Goal: Task Accomplishment & Management: Manage account settings

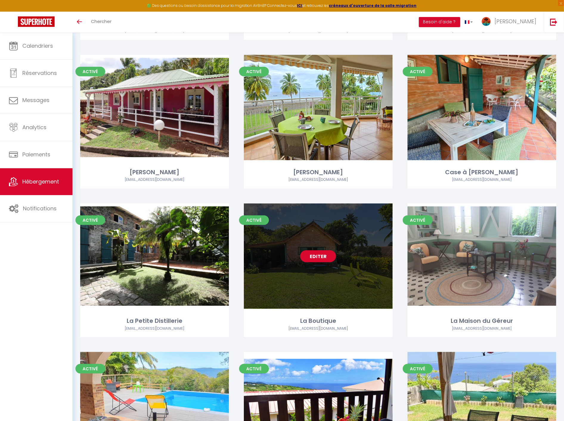
scroll to position [602, 0]
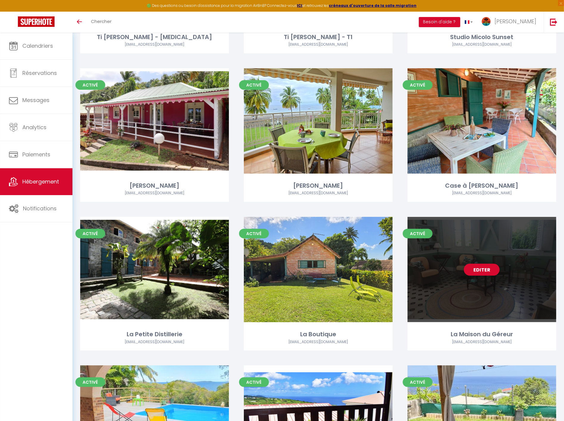
click at [472, 267] on link "Editer" at bounding box center [482, 269] width 36 height 12
click at [475, 269] on link "Editer" at bounding box center [482, 269] width 36 height 12
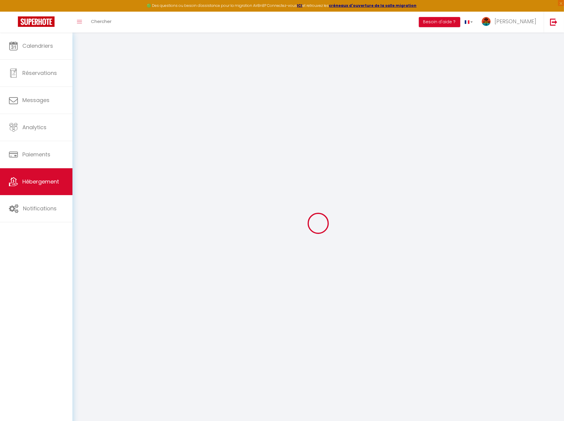
select select
checkbox input "false"
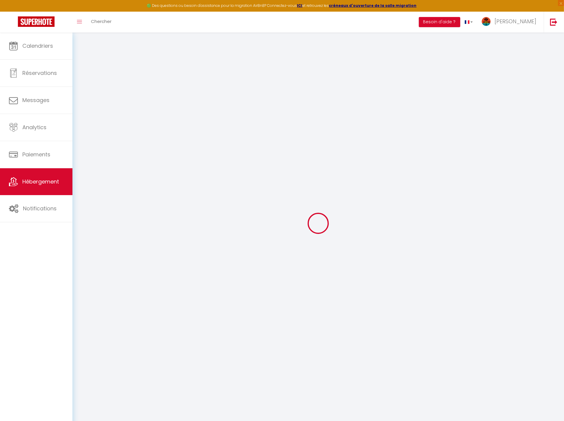
checkbox input "false"
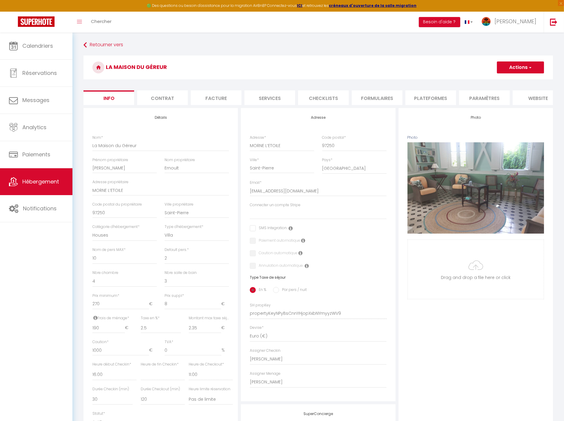
click at [177, 100] on li "Contrat" at bounding box center [162, 97] width 51 height 15
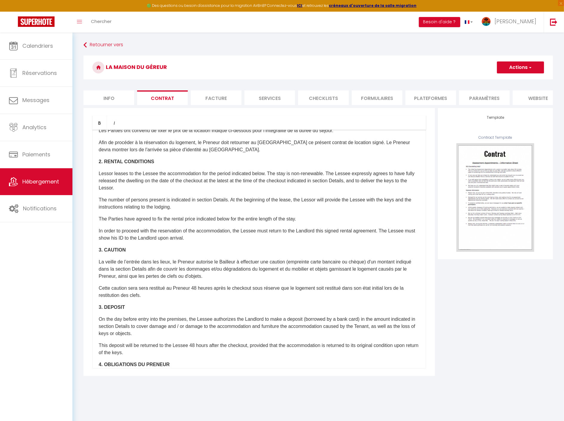
scroll to position [165, 0]
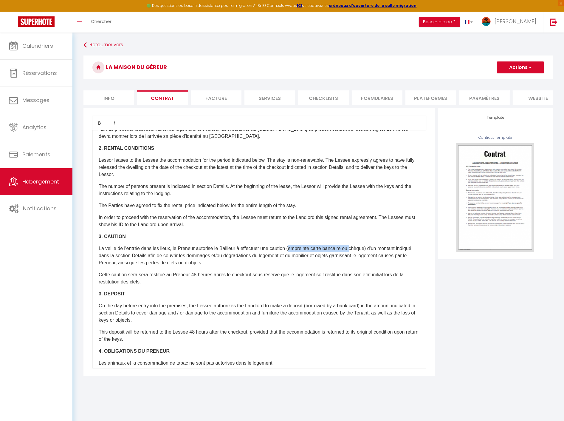
drag, startPoint x: 358, startPoint y: 260, endPoint x: 295, endPoint y: 260, distance: 62.3
click at [295, 260] on p "La veille de l’entrée dans les lieux, le Preneur autorise le Bailleur à effectu…" at bounding box center [259, 255] width 321 height 21
click at [311, 261] on p "La veille de l’entrée dans les lieux, le Preneur autorise le Bailleur à effectu…" at bounding box center [259, 255] width 321 height 21
click at [294, 259] on p "La veille de l’entrée dans les lieux, le Preneur autorise le Bailleur à effectu…" at bounding box center [259, 255] width 321 height 21
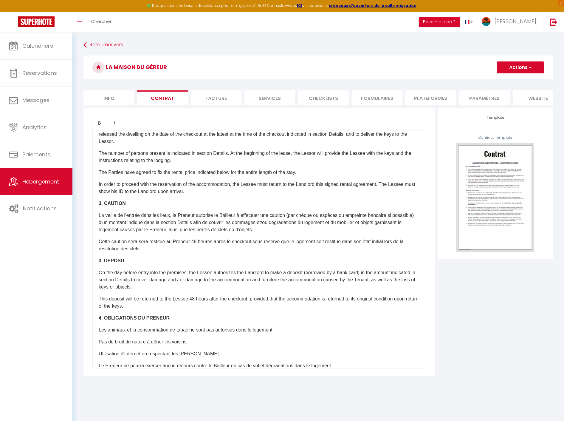
click at [362, 283] on p "On the day before entry into the premises, the Lessee authorizes the Landlord t…" at bounding box center [259, 279] width 321 height 21
click at [311, 284] on p "On the day before entry into the premises, the Lessee authorizes the Landlord t…" at bounding box center [259, 279] width 321 height 21
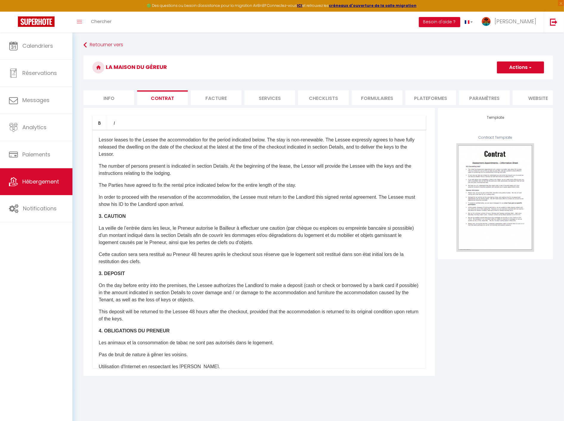
scroll to position [181, 0]
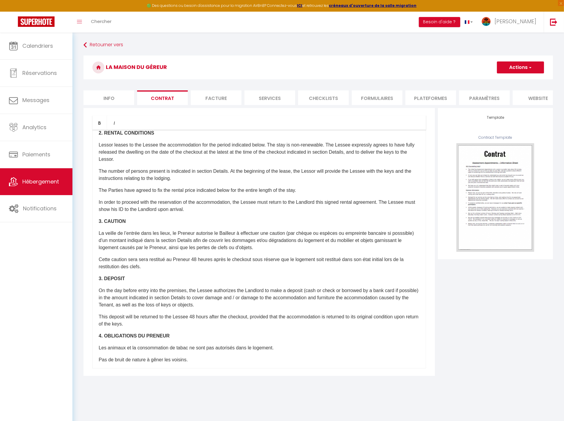
click at [110, 251] on p "La veille de l’entrée dans les lieux, le Preneur autorise le Bailleur à effectu…" at bounding box center [259, 240] width 321 height 21
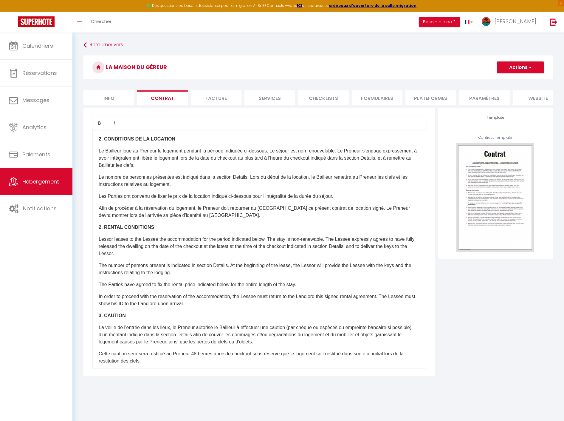
scroll to position [81, 0]
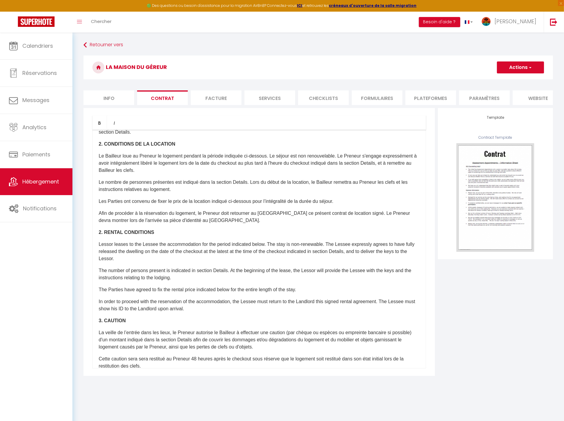
drag, startPoint x: 160, startPoint y: 204, endPoint x: 173, endPoint y: 192, distance: 17.9
click at [160, 193] on p "Le nombre de personnes présentes est indiqué dans la section Details. Lors du d…" at bounding box center [259, 186] width 321 height 14
click at [511, 65] on button "Actions" at bounding box center [520, 67] width 47 height 12
click at [497, 78] on link "Enregistrer" at bounding box center [503, 81] width 82 height 8
click at [484, 98] on li "Paramètres" at bounding box center [484, 97] width 51 height 15
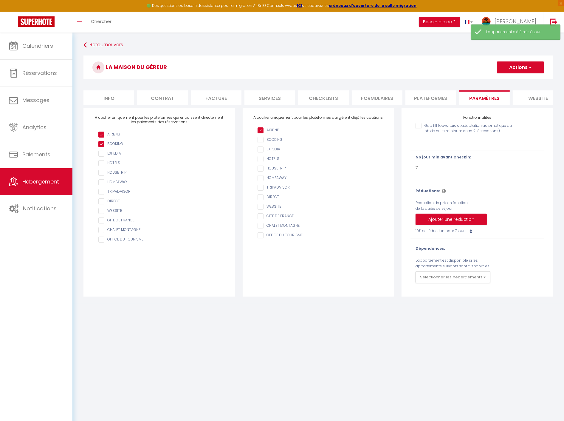
click at [516, 97] on li "website" at bounding box center [538, 97] width 51 height 15
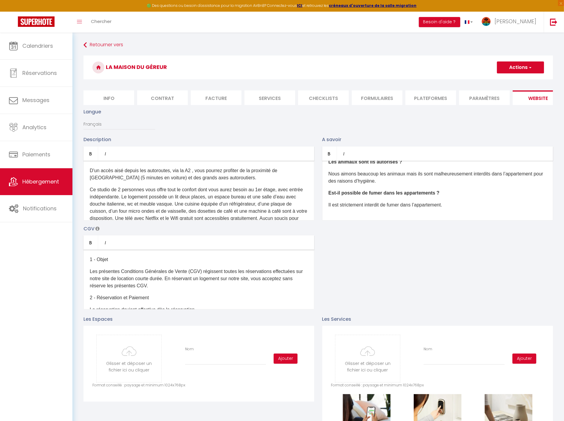
click at [111, 96] on li "Info" at bounding box center [108, 97] width 51 height 15
select select
checkbox input "false"
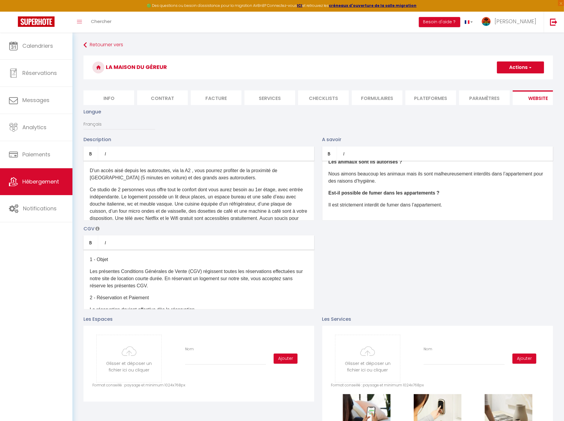
checkbox input "false"
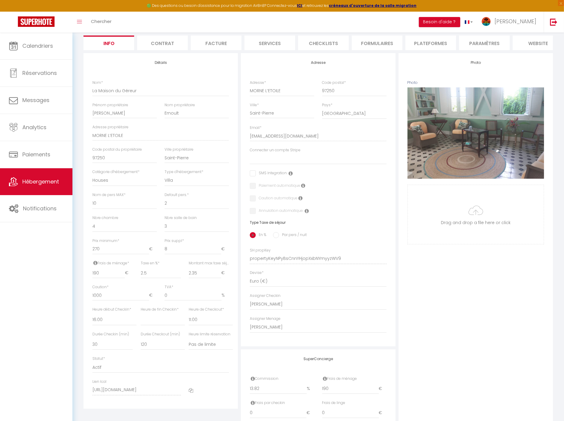
scroll to position [110, 0]
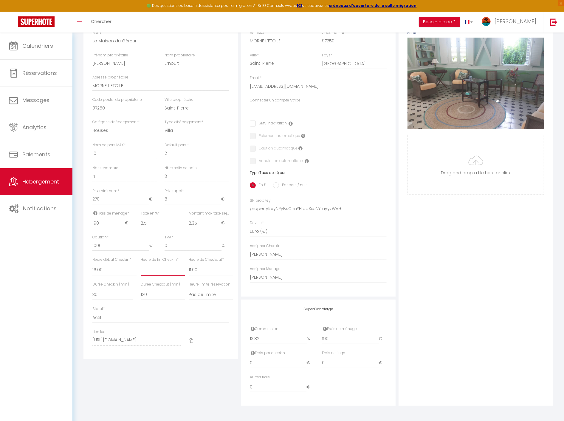
click at [167, 272] on select "00:00 00:15 00:30 00:45 01:00 01:15 01:30 01:45 02:00 02:15 02:30 02:45 03:00" at bounding box center [163, 269] width 44 height 11
select select "22:00"
click at [141, 264] on select "00:00 00:15 00:30 00:45 01:00 01:15 01:30 01:45 02:00 02:15 02:30 02:45 03:00" at bounding box center [163, 269] width 44 height 11
select select
checkbox input "false"
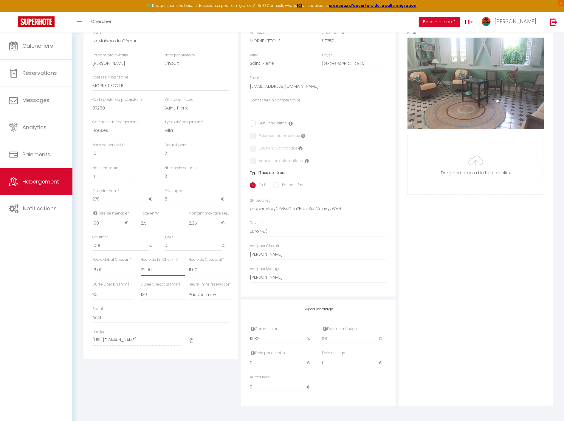
checkbox input "false"
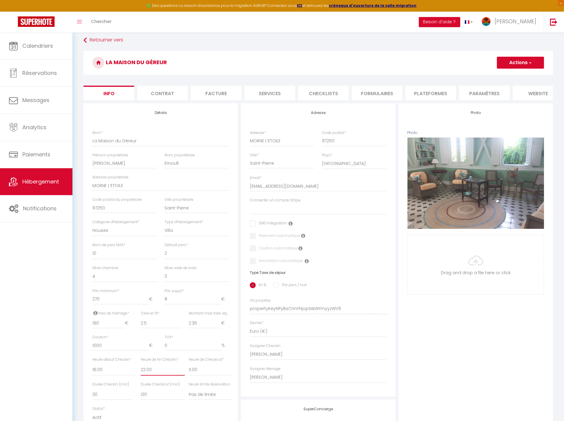
scroll to position [0, 0]
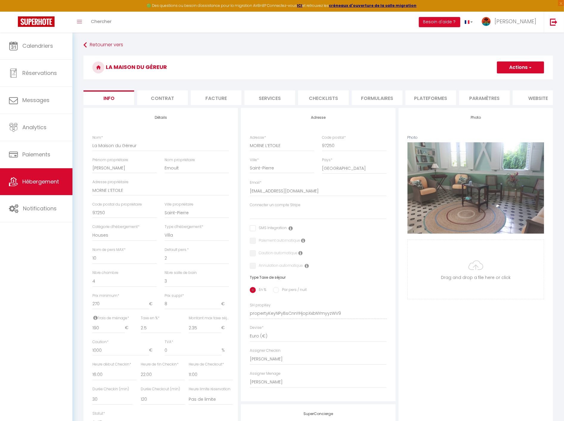
click at [513, 67] on button "Actions" at bounding box center [520, 67] width 47 height 12
click at [500, 79] on input "Enregistrer" at bounding box center [497, 80] width 22 height 6
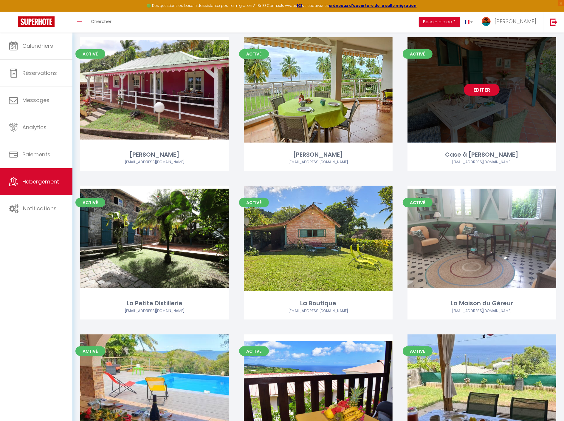
scroll to position [629, 0]
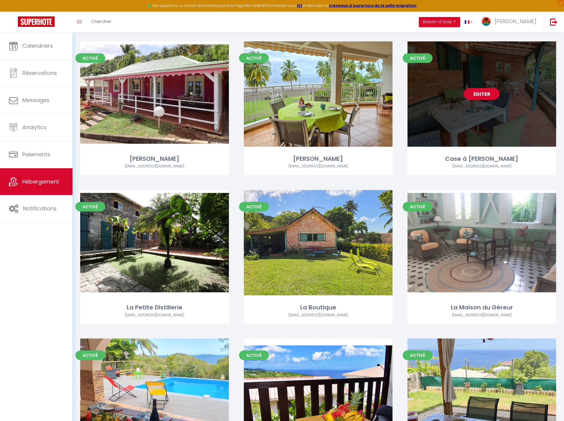
click at [481, 93] on link "Editer" at bounding box center [482, 94] width 36 height 12
click at [481, 92] on link "Editer" at bounding box center [482, 94] width 36 height 12
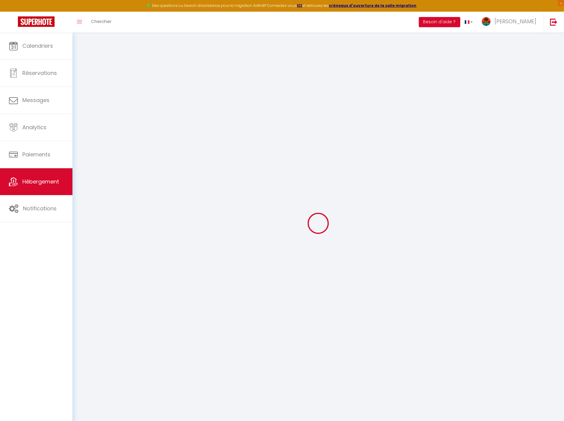
select select
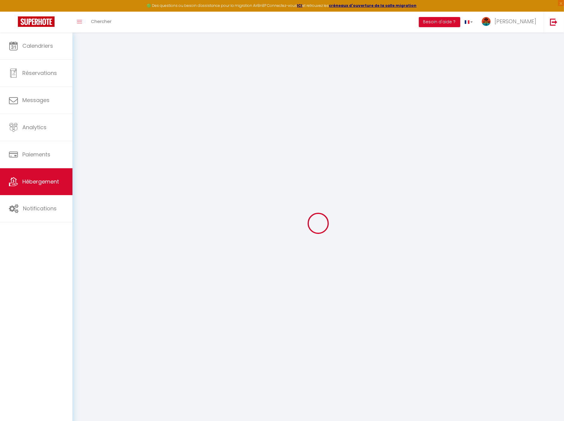
select select
checkbox input "false"
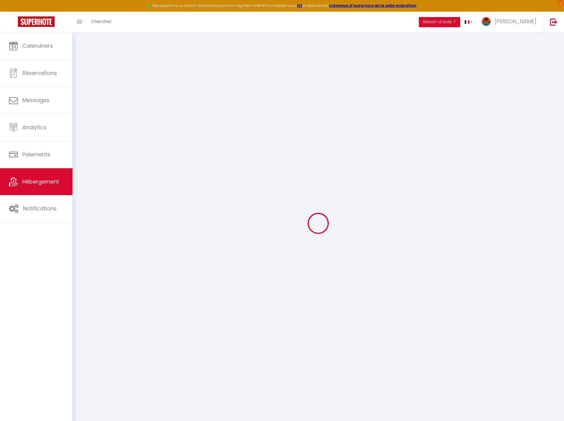
select select
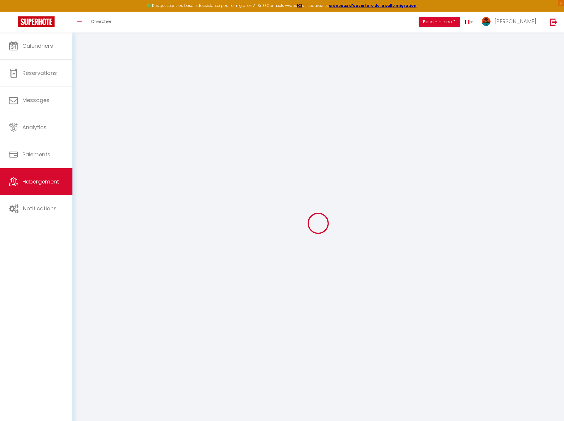
select select
checkbox input "false"
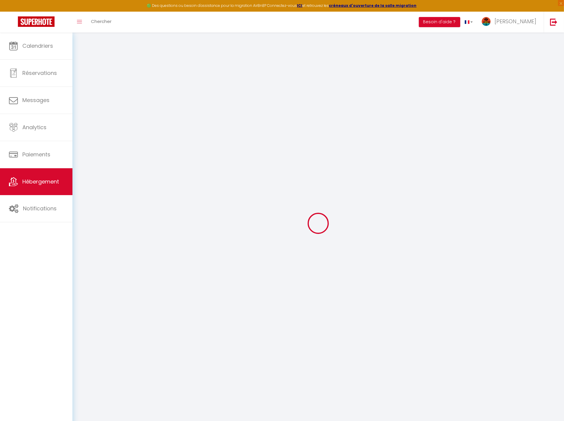
checkbox input "false"
select select
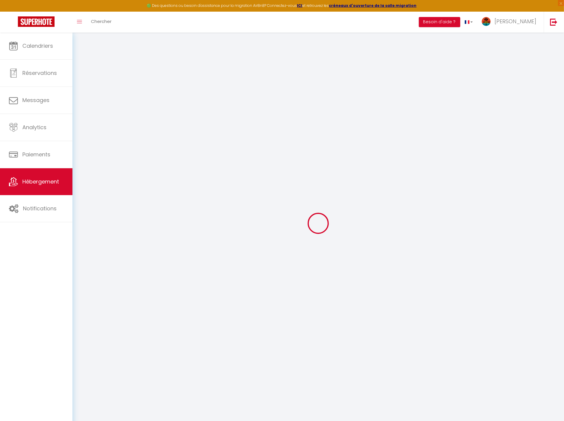
select select
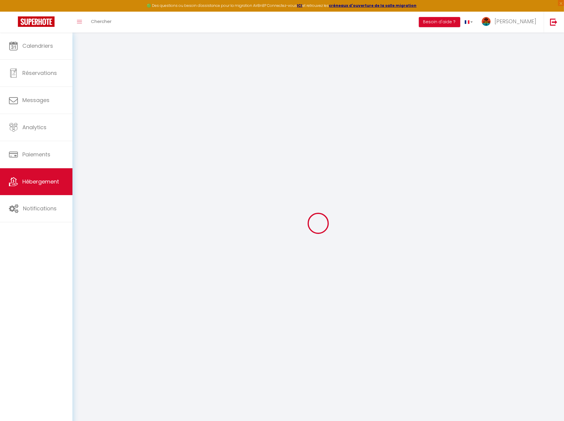
checkbox input "false"
select select
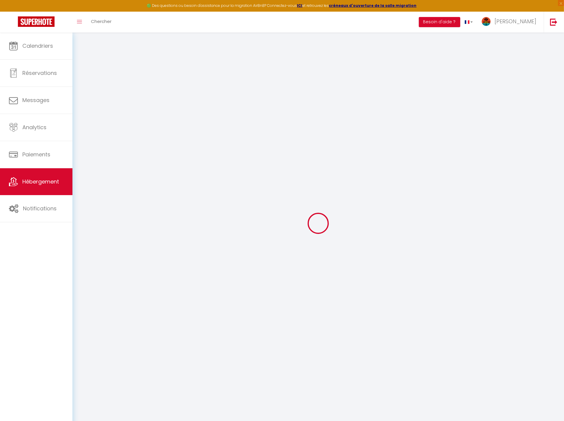
select select
type input "Case à [PERSON_NAME]"
type input "[PERSON_NAME]"
type input "Ernoult"
type input "EAIP MORNE L’ETOILE SAS"
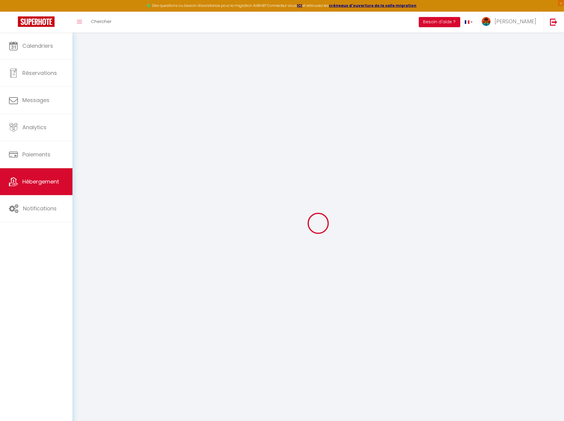
type input "97250"
type input "Saint-Pierre 97250"
select select "2"
type input "62"
type input "70"
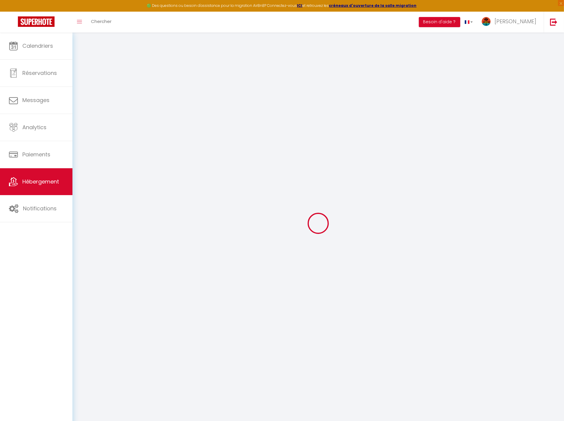
select select
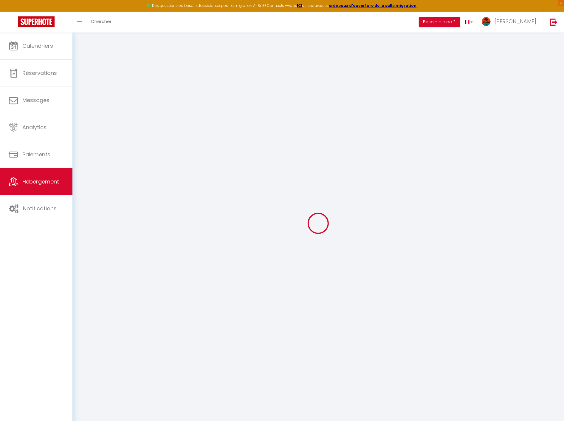
type input "[GEOGRAPHIC_DATA]"
type input "97250"
type input "Saint-Pierre"
select select "136"
type input "[EMAIL_ADDRESS][DOMAIN_NAME]"
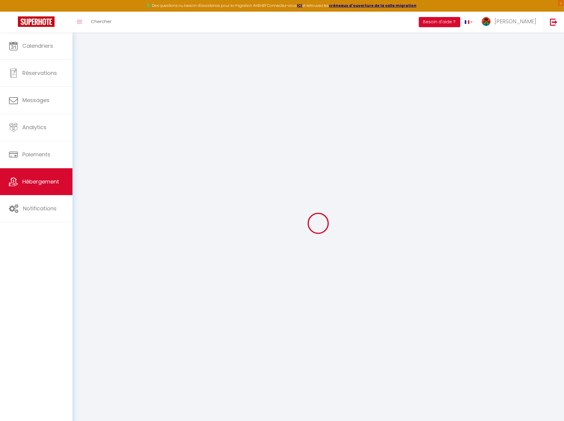
select select
checkbox input "false"
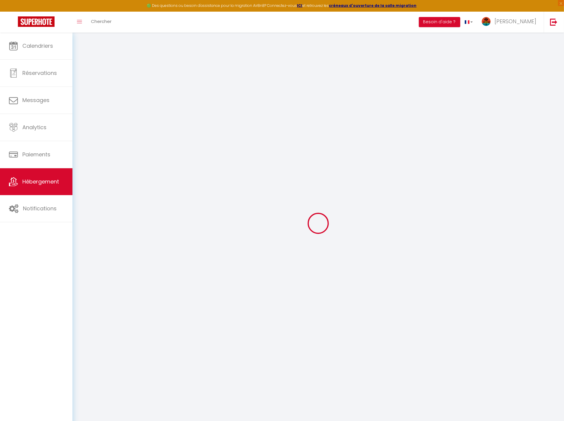
type input "13.82"
type input "70"
type input "0"
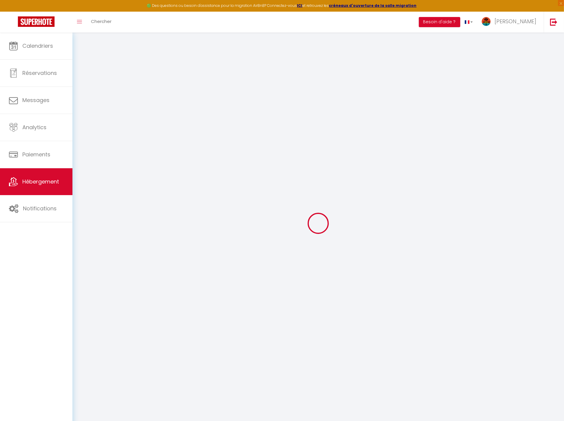
select select
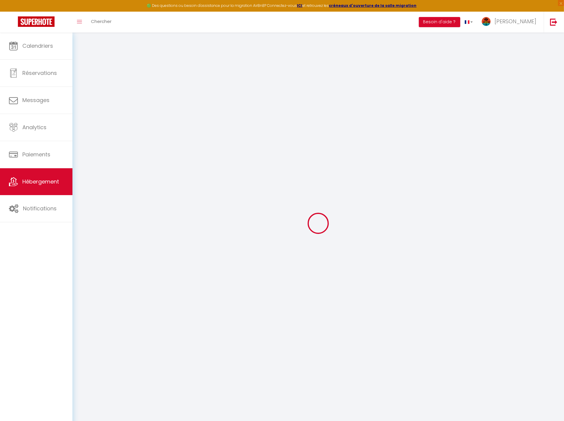
select select
checkbox input "false"
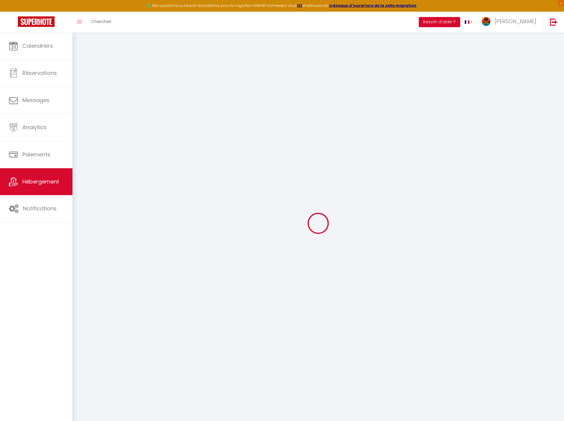
select select "43259"
select select
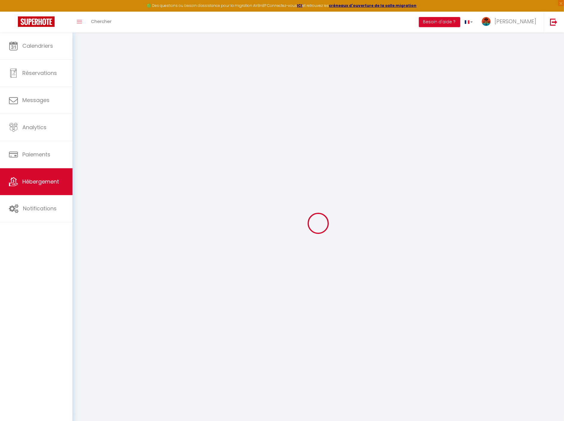
select select
checkbox input "false"
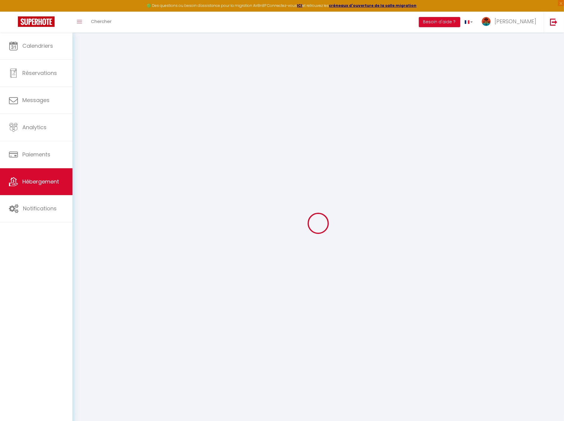
checkbox input "false"
select select
checkbox input "false"
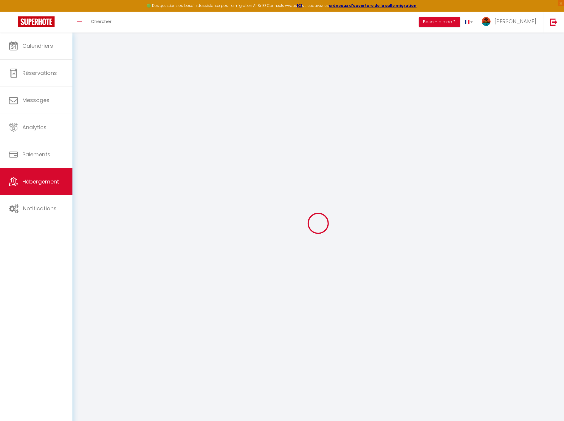
checkbox input "false"
select select "16:00"
select select
select select "11:00"
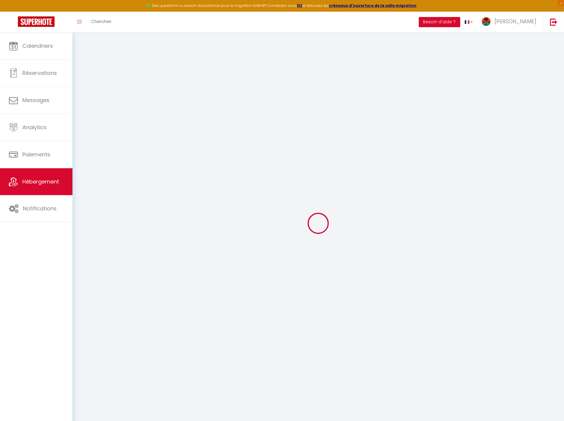
select select "30"
select select "120"
select select
checkbox input "false"
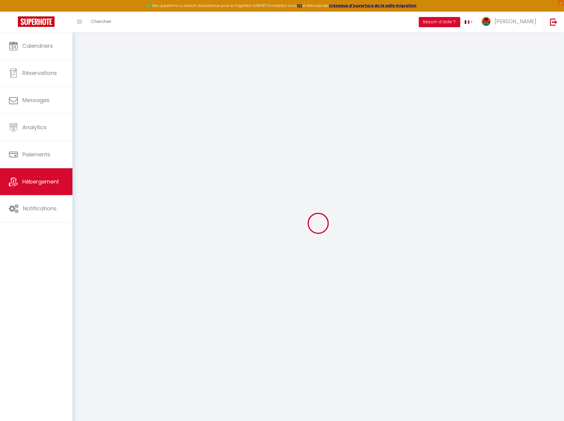
checkbox input "false"
select select
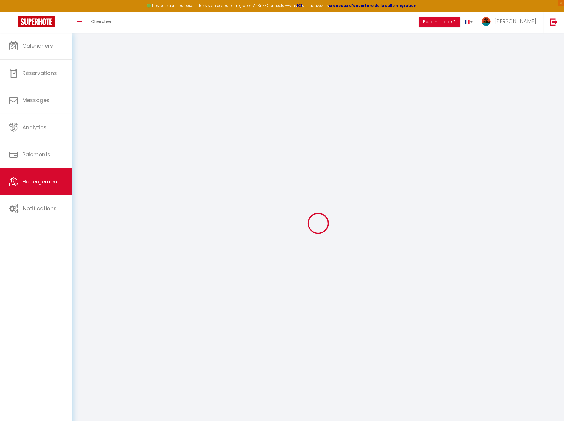
checkbox input "false"
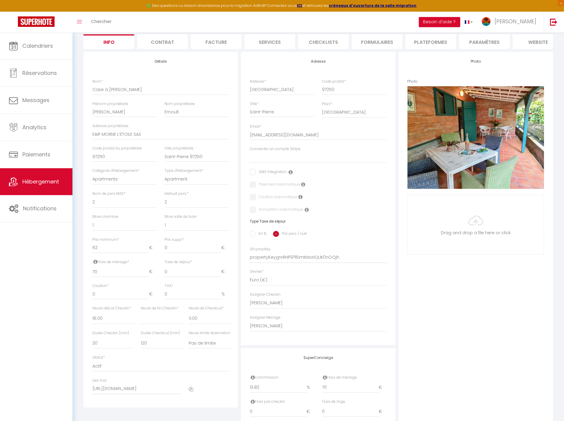
scroll to position [66, 0]
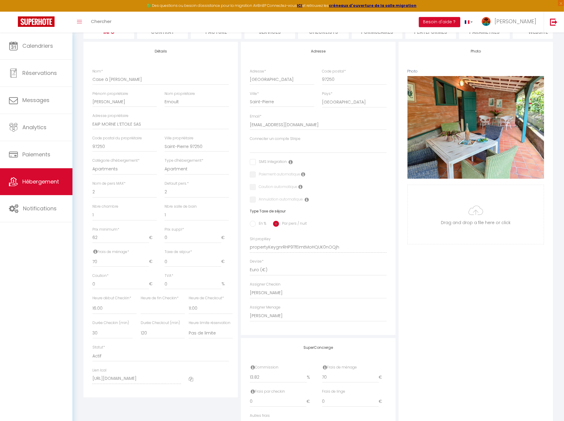
select select
checkbox input "false"
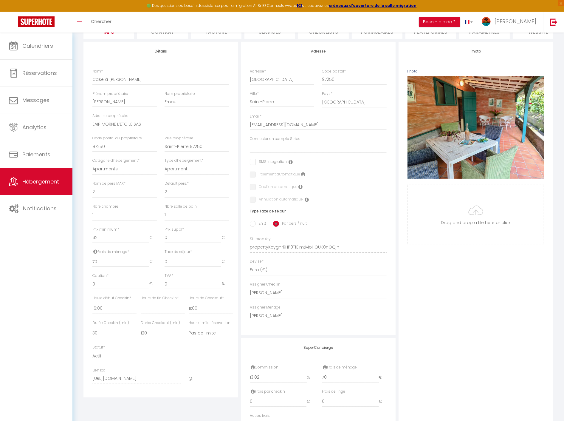
checkbox input "false"
